Goal: Task Accomplishment & Management: Manage account settings

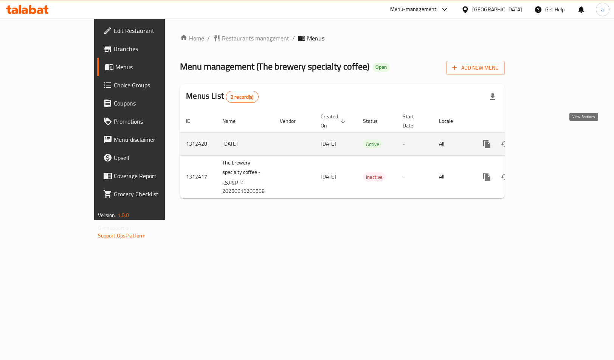
click at [545, 141] on icon "enhanced table" at bounding box center [541, 144] width 7 height 7
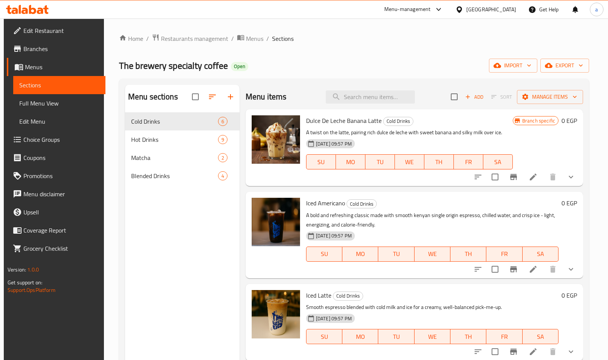
click at [36, 137] on span "Choice Groups" at bounding box center [61, 139] width 76 height 9
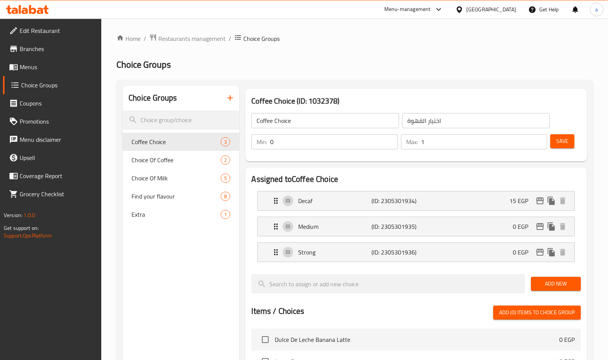
click at [48, 67] on span "Menus" at bounding box center [58, 66] width 76 height 9
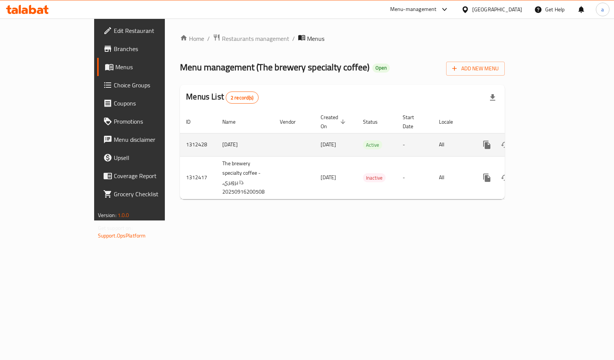
click at [545, 141] on icon "enhanced table" at bounding box center [541, 144] width 7 height 7
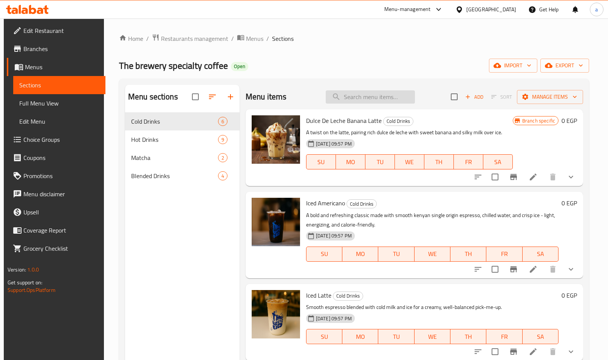
click at [368, 97] on input "search" at bounding box center [370, 96] width 89 height 13
paste input "موكا فرابيه"
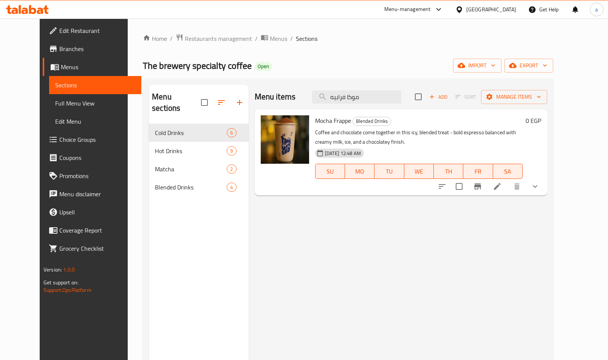
type input "موكا فرابيه"
click at [410, 131] on p "Coffee and chocolate come together in this icy, blended treat - bold espresso b…" at bounding box center [418, 137] width 207 height 19
click at [502, 191] on icon at bounding box center [497, 186] width 9 height 9
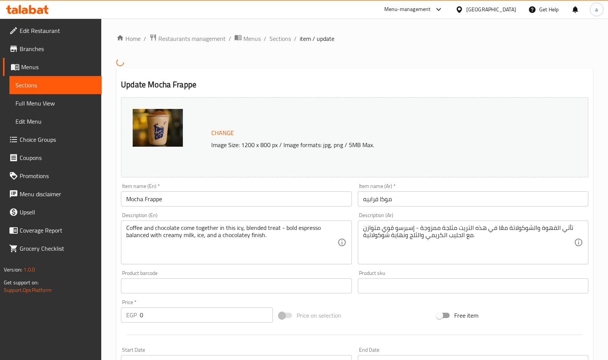
click at [379, 89] on h2 "Update Mocha Frappe" at bounding box center [354, 84] width 467 height 11
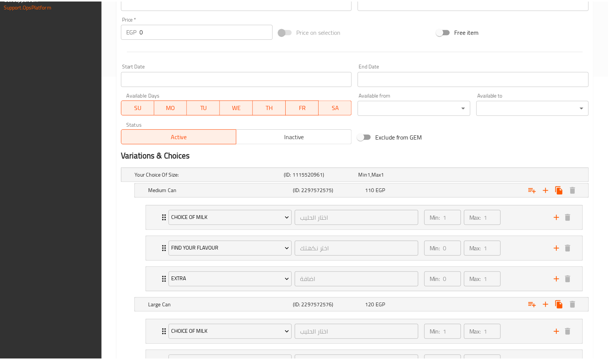
scroll to position [383, 0]
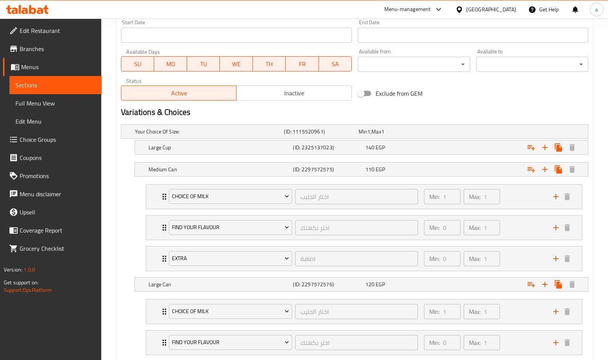
scroll to position [410, 0]
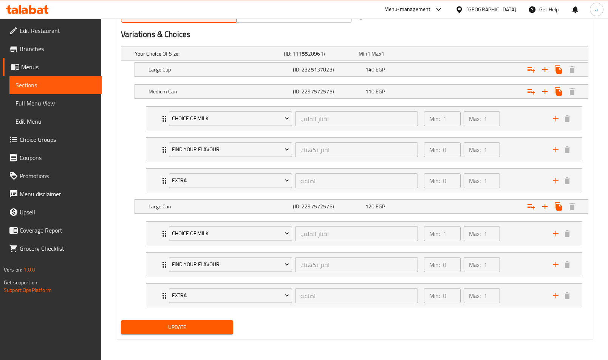
click at [384, 36] on h2 "Variations & Choices" at bounding box center [354, 34] width 467 height 11
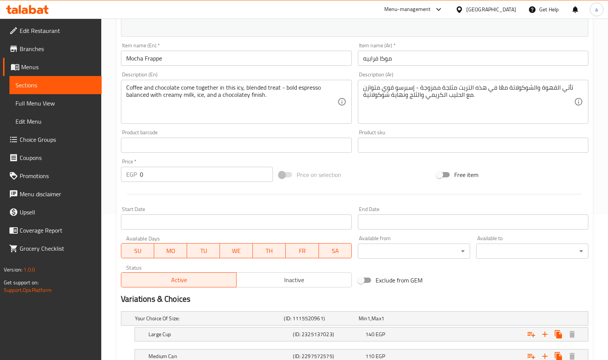
scroll to position [0, 0]
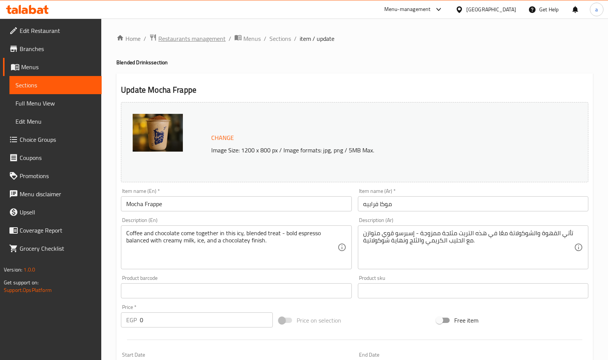
click at [175, 39] on span "Restaurants management" at bounding box center [191, 38] width 67 height 9
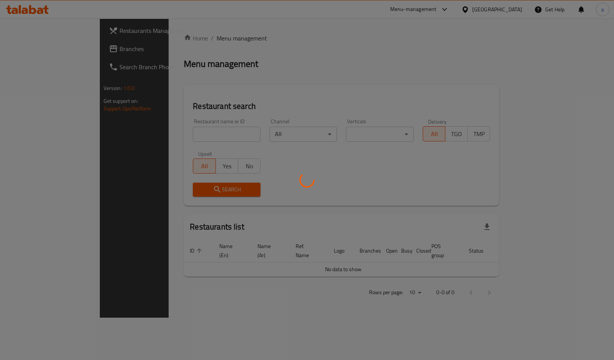
click at [38, 45] on div at bounding box center [307, 180] width 614 height 360
click at [36, 52] on div at bounding box center [307, 180] width 614 height 360
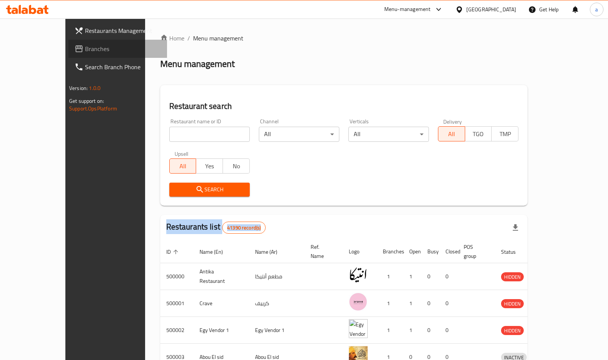
click at [85, 49] on span "Branches" at bounding box center [123, 48] width 76 height 9
